Goal: Obtain resource: Download file/media

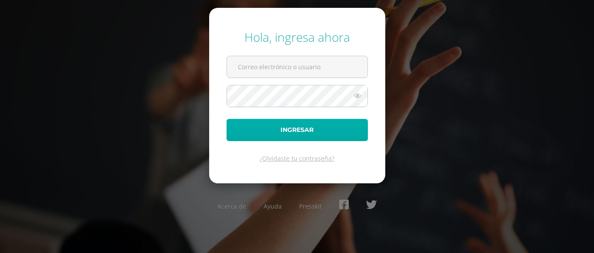
type input "c_con@donbosco.edu.gt"
click at [277, 127] on button "Ingresar" at bounding box center [297, 130] width 141 height 22
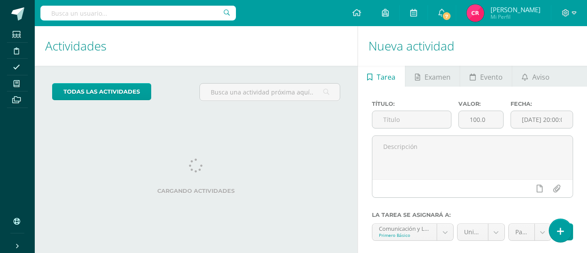
click at [173, 127] on div "Actividades Actividad todas las Actividades No tienes actividades Échale un vis…" at bounding box center [194, 168] width 327 height 285
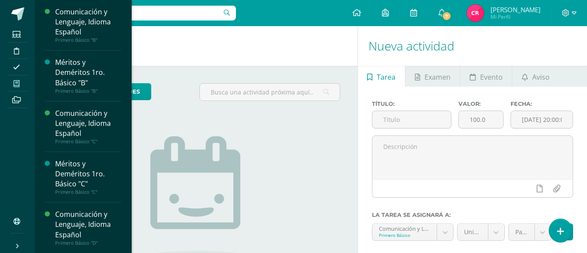
click at [20, 81] on span at bounding box center [17, 83] width 20 height 12
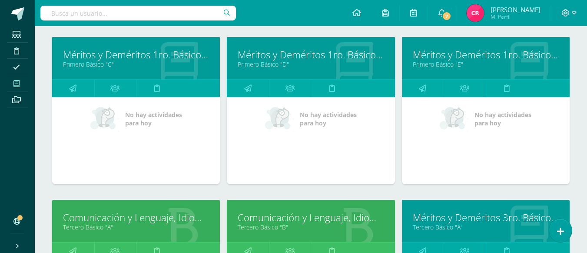
scroll to position [627, 0]
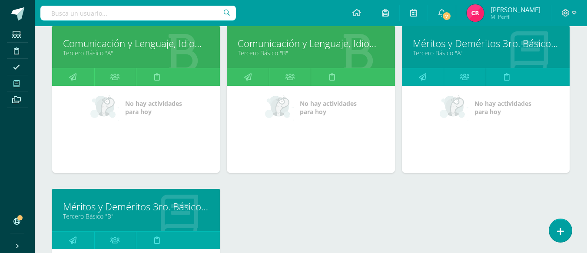
click at [173, 41] on link "Comunicación y Lenguaje, Idioma Español" at bounding box center [136, 43] width 146 height 13
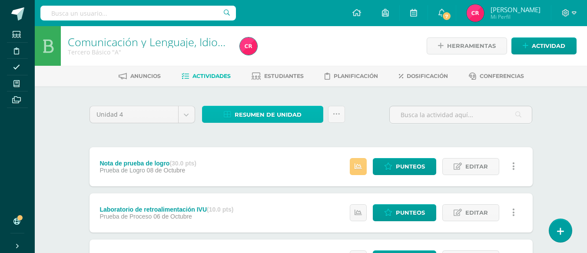
click at [300, 117] on span "Resumen de unidad" at bounding box center [268, 115] width 67 height 16
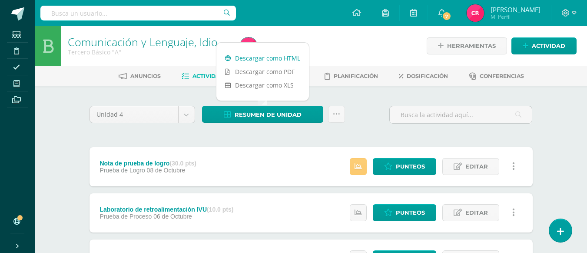
click at [283, 61] on link "Descargar como HTML" at bounding box center [263, 57] width 93 height 13
click at [289, 60] on link "Descargar como HTML" at bounding box center [263, 57] width 93 height 13
click at [392, 166] on icon at bounding box center [388, 166] width 8 height 7
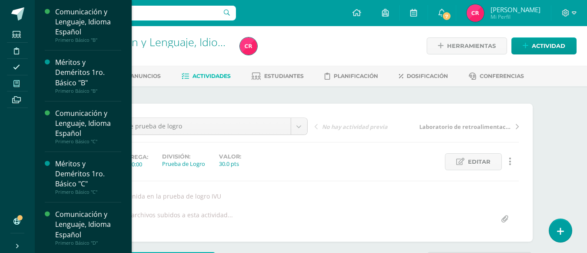
click at [17, 80] on icon at bounding box center [16, 83] width 6 height 7
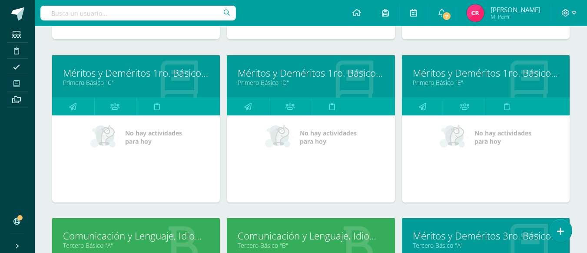
scroll to position [565, 0]
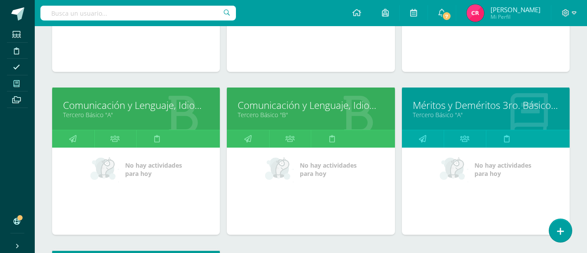
click at [260, 102] on link "Comunicación y Lenguaje, Idioma Español" at bounding box center [311, 104] width 146 height 13
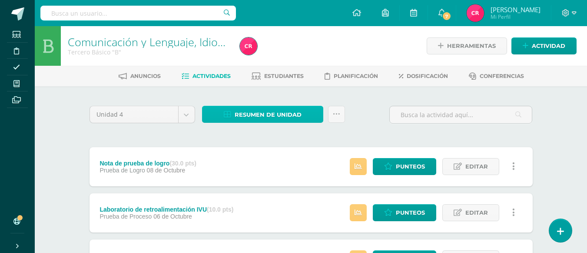
click at [255, 116] on span "Resumen de unidad" at bounding box center [268, 115] width 67 height 16
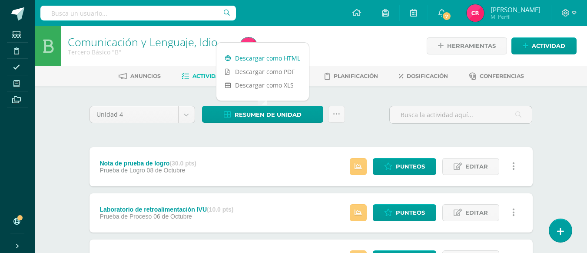
click at [266, 62] on link "Descargar como HTML" at bounding box center [263, 57] width 93 height 13
click at [217, 51] on link "Descargar como HTML" at bounding box center [263, 57] width 93 height 13
